Goal: Go to known website: Access a specific website the user already knows

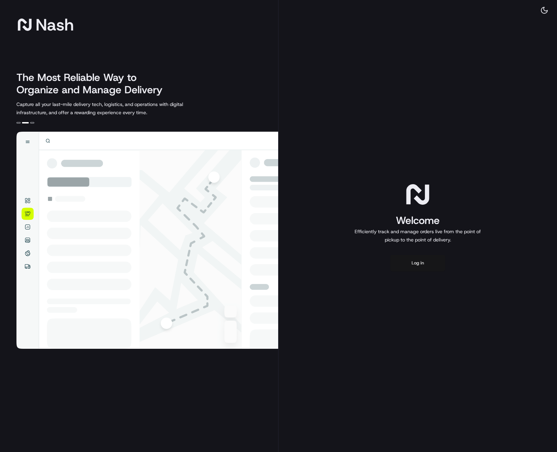
click at [415, 265] on button "Log in" at bounding box center [417, 263] width 55 height 16
